Goal: Task Accomplishment & Management: Complete application form

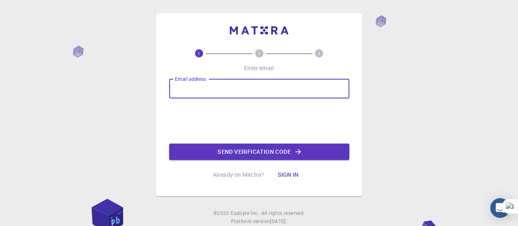
click at [228, 84] on input "Email address" at bounding box center [259, 89] width 180 height 20
type input "[EMAIL_ADDRESS][DOMAIN_NAME]"
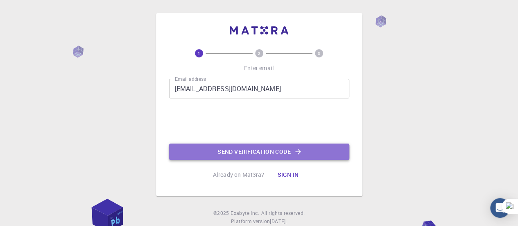
click at [286, 155] on button "Send verification code" at bounding box center [259, 151] width 180 height 16
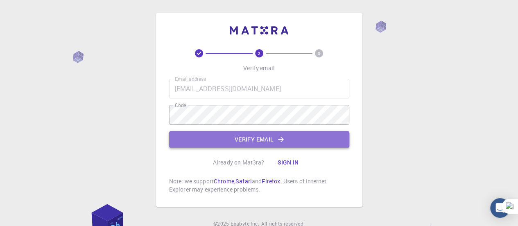
click at [258, 138] on button "Verify email" at bounding box center [259, 139] width 180 height 16
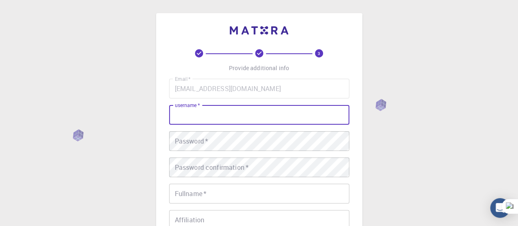
click at [254, 119] on input "username   *" at bounding box center [259, 115] width 180 height 20
type input "aghonim"
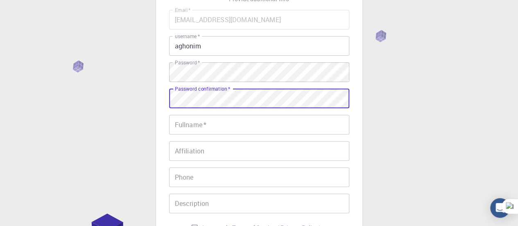
scroll to position [82, 0]
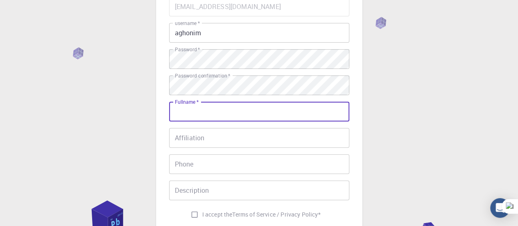
click at [259, 110] on input "Fullname   *" at bounding box center [259, 112] width 180 height 20
type input "[PERSON_NAME]"
click at [227, 146] on input "Affiliation" at bounding box center [259, 138] width 180 height 20
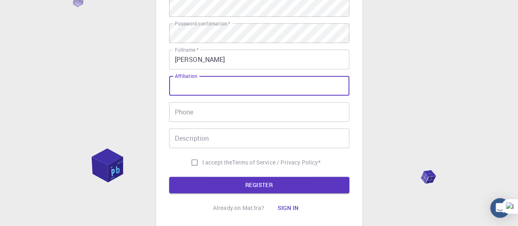
scroll to position [192, 0]
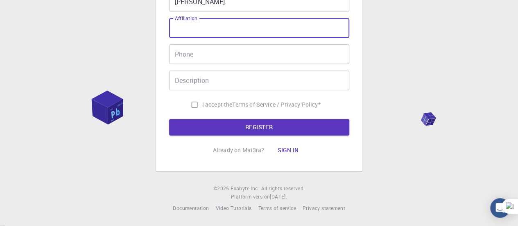
click at [229, 103] on span "I accept the" at bounding box center [217, 104] width 30 height 8
click at [202, 103] on input "I accept the Terms of Service / Privacy Policy *" at bounding box center [195, 105] width 16 height 16
checkbox input "true"
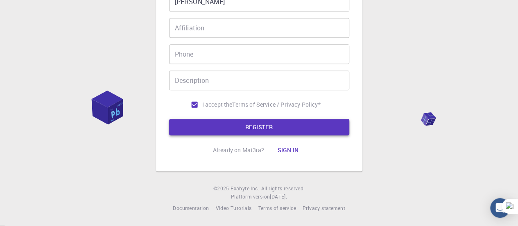
click at [239, 119] on button "REGISTER" at bounding box center [259, 127] width 180 height 16
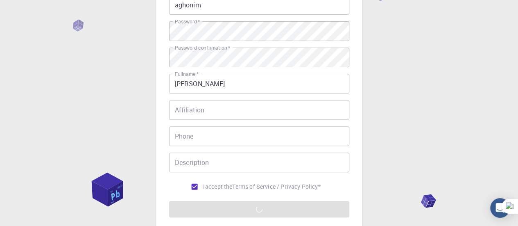
scroll to position [0, 0]
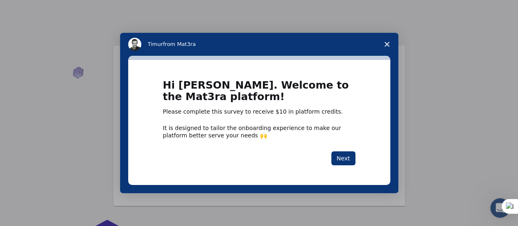
click at [385, 43] on polygon "Close survey" at bounding box center [387, 44] width 5 height 5
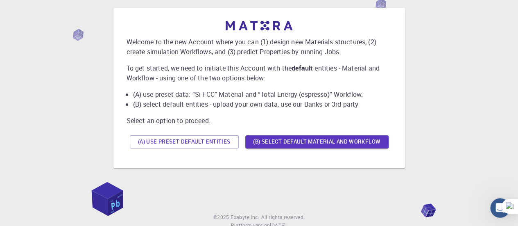
scroll to position [66, 0]
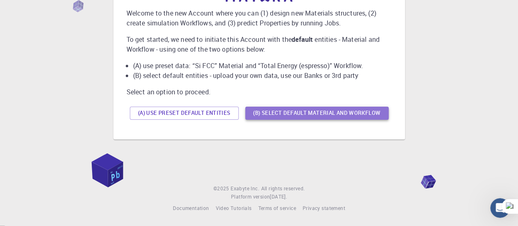
click at [310, 115] on button "(B) Select default material and workflow" at bounding box center [316, 112] width 143 height 13
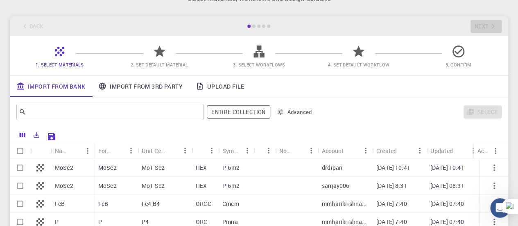
scroll to position [41, 0]
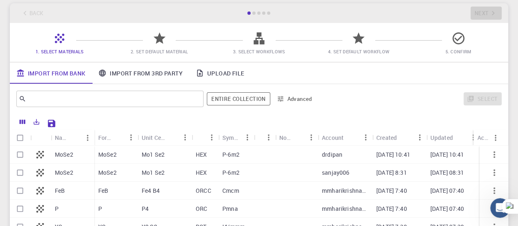
click at [139, 74] on link "Import From 3rd Party" at bounding box center [140, 72] width 97 height 21
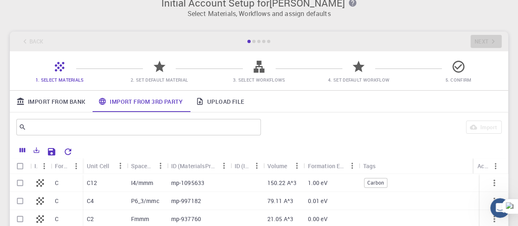
scroll to position [0, 0]
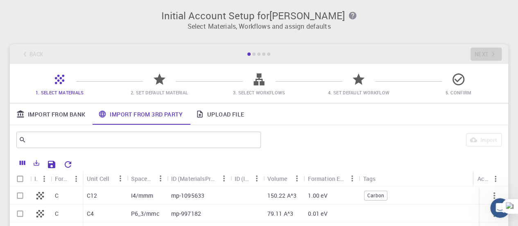
click at [262, 80] on icon at bounding box center [259, 79] width 11 height 12
click at [257, 81] on icon at bounding box center [259, 79] width 14 height 14
click at [44, 197] on icon at bounding box center [39, 195] width 11 height 11
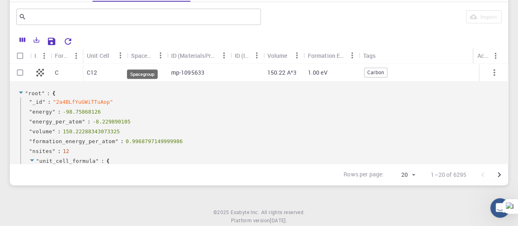
scroll to position [41, 0]
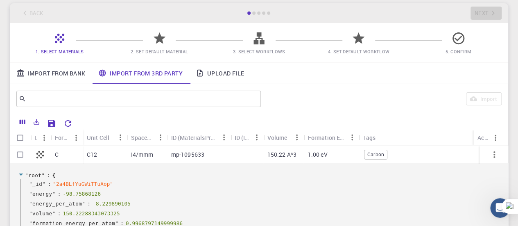
click at [162, 40] on icon at bounding box center [159, 38] width 14 height 14
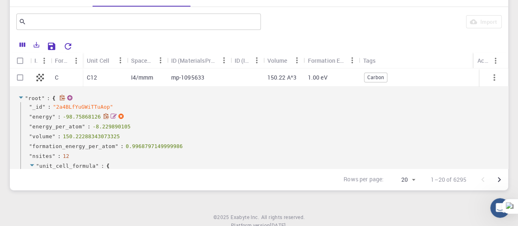
scroll to position [65, 0]
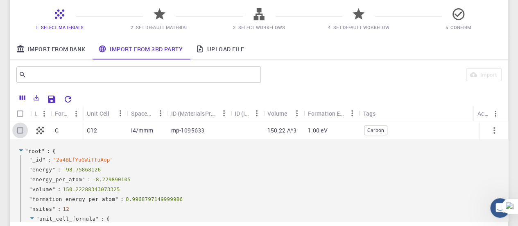
click at [21, 131] on input "Select row" at bounding box center [20, 130] width 16 height 16
checkbox input "true"
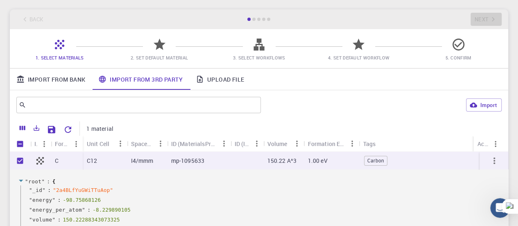
scroll to position [0, 0]
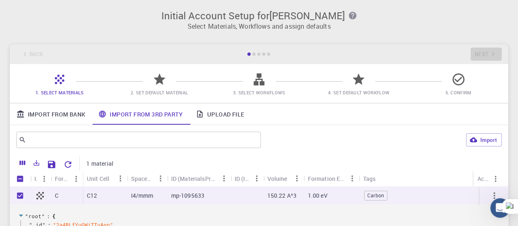
click at [52, 118] on link "Import From Bank" at bounding box center [51, 113] width 82 height 21
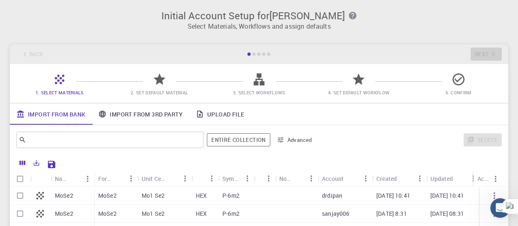
click at [24, 195] on input "Select row" at bounding box center [20, 196] width 16 height 16
checkbox input "true"
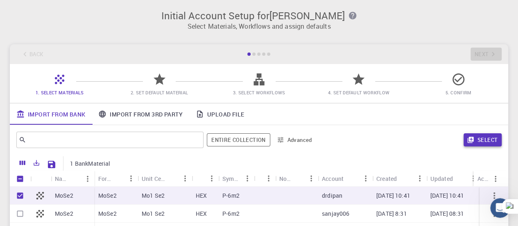
click at [489, 139] on button "Select" at bounding box center [483, 139] width 38 height 13
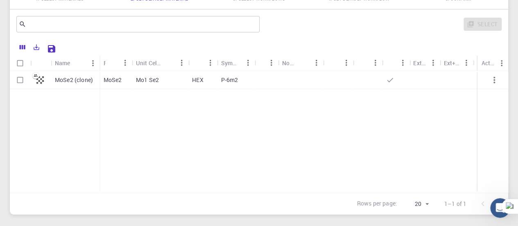
scroll to position [82, 0]
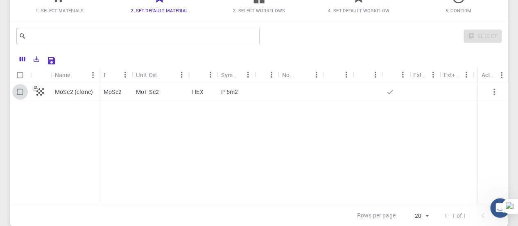
click at [16, 91] on input "Select row" at bounding box center [20, 92] width 16 height 16
checkbox input "true"
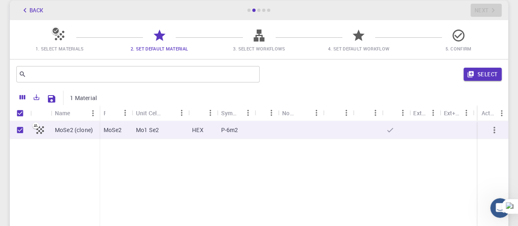
scroll to position [0, 0]
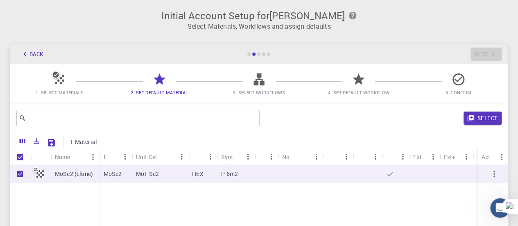
click at [482, 122] on button "Select" at bounding box center [483, 117] width 38 height 13
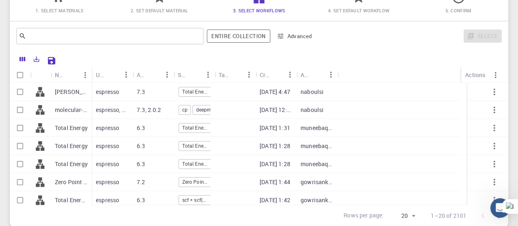
scroll to position [41, 0]
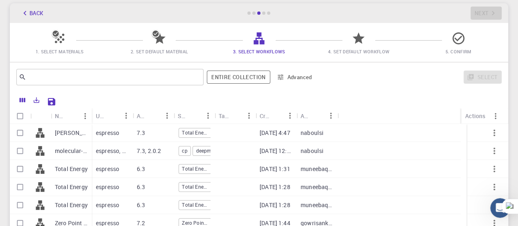
click at [65, 131] on p "[PERSON_NAME]" at bounding box center [71, 133] width 33 height 8
checkbox input "true"
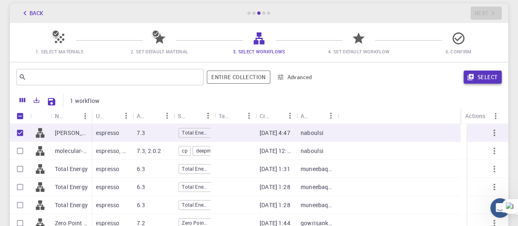
click at [490, 76] on button "Select" at bounding box center [483, 76] width 38 height 13
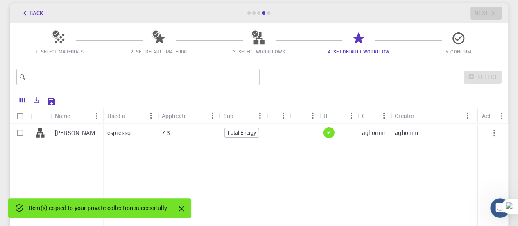
click at [53, 137] on div "[PERSON_NAME] (clone)" at bounding box center [77, 133] width 52 height 18
checkbox input "true"
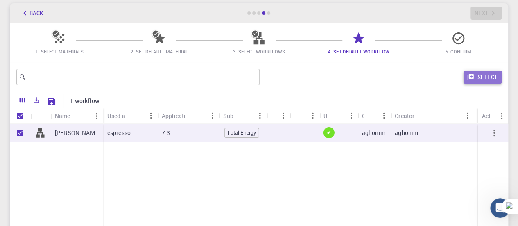
click at [481, 81] on button "Select" at bounding box center [483, 76] width 38 height 13
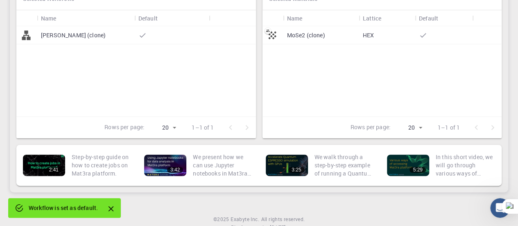
scroll to position [123, 0]
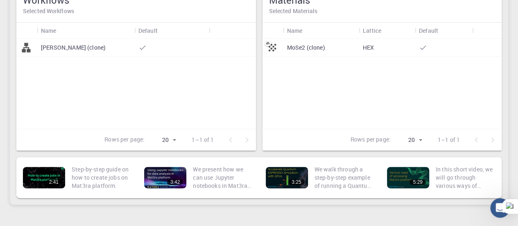
click at [301, 44] on p "MoSe2 (clone)" at bounding box center [306, 47] width 38 height 8
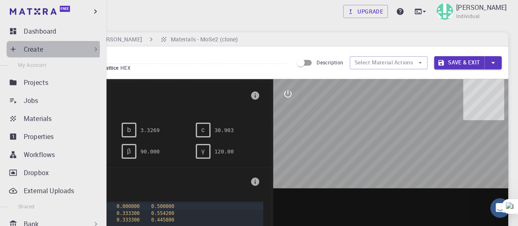
click at [15, 49] on icon at bounding box center [13, 49] width 5 height 5
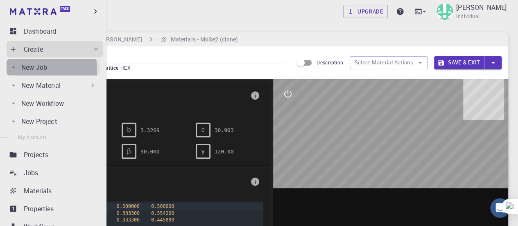
click at [37, 69] on p "New Job" at bounding box center [34, 67] width 26 height 10
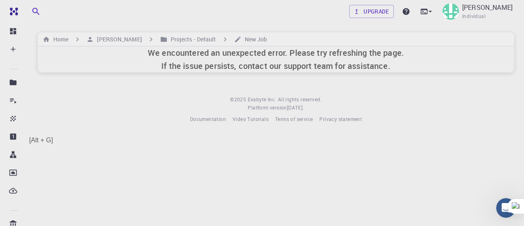
click at [137, 58] on div "We encountered an unexpected error. Please try refreshing the page. If the issu…" at bounding box center [276, 59] width 477 height 26
click at [248, 41] on h6 "New Job" at bounding box center [255, 39] width 26 height 9
click at [434, 14] on icon at bounding box center [430, 11] width 8 height 8
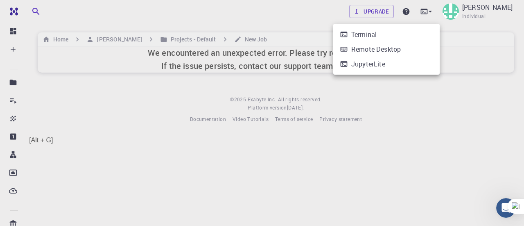
click at [275, 17] on div at bounding box center [262, 113] width 524 height 226
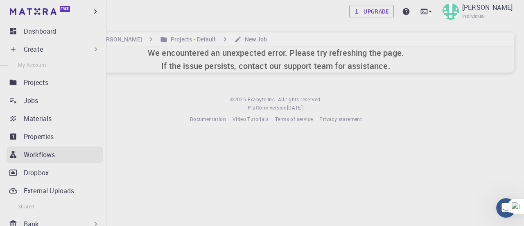
click at [47, 156] on p "Workflows" at bounding box center [39, 155] width 31 height 10
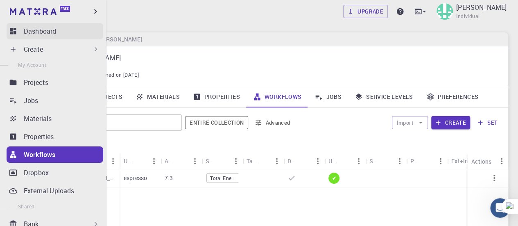
click at [12, 32] on icon at bounding box center [13, 31] width 8 height 8
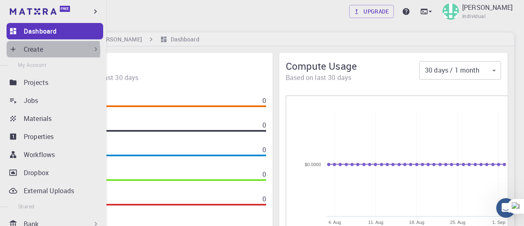
click at [36, 51] on p "Create" at bounding box center [33, 49] width 19 height 10
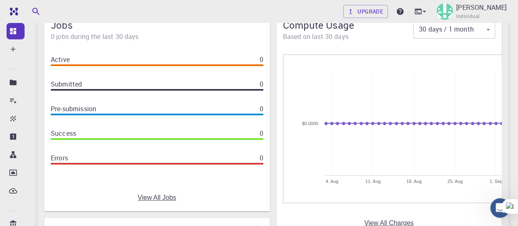
scroll to position [123, 0]
